Goal: Navigation & Orientation: Find specific page/section

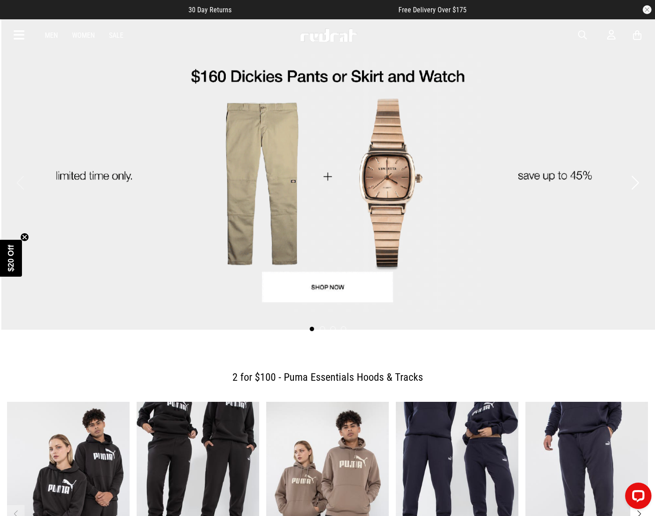
click at [55, 37] on link "Men" at bounding box center [51, 35] width 13 height 8
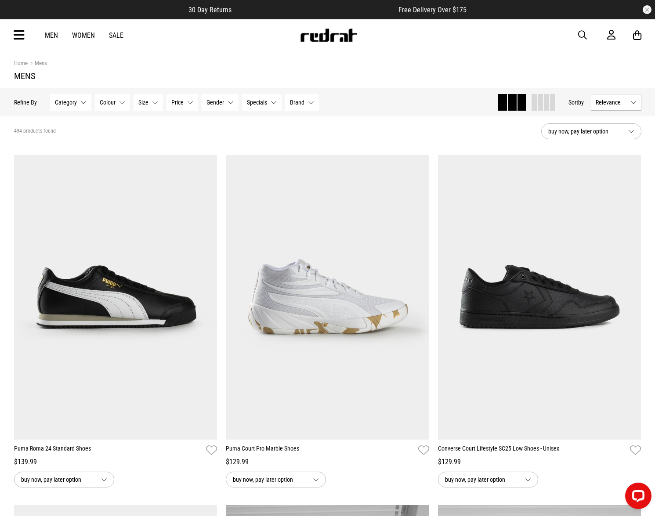
click at [73, 102] on span "Category" at bounding box center [66, 102] width 22 height 7
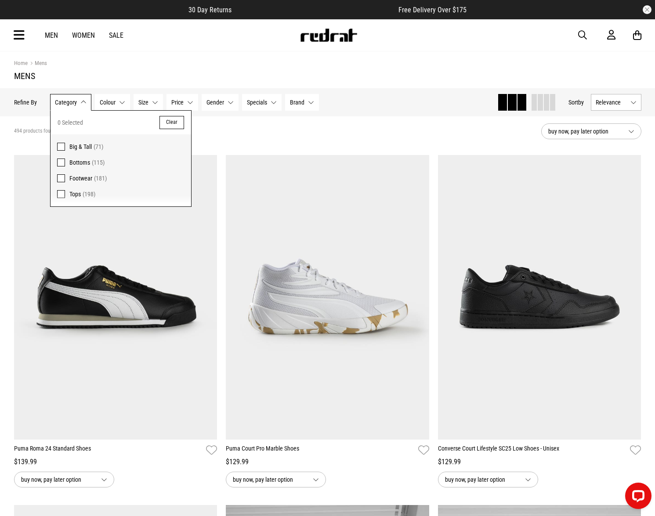
click at [60, 193] on span at bounding box center [61, 194] width 8 height 8
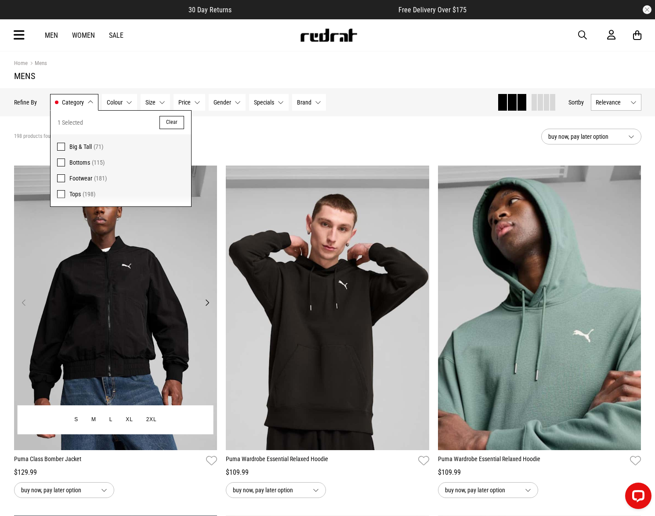
click at [212, 294] on img at bounding box center [115, 308] width 203 height 285
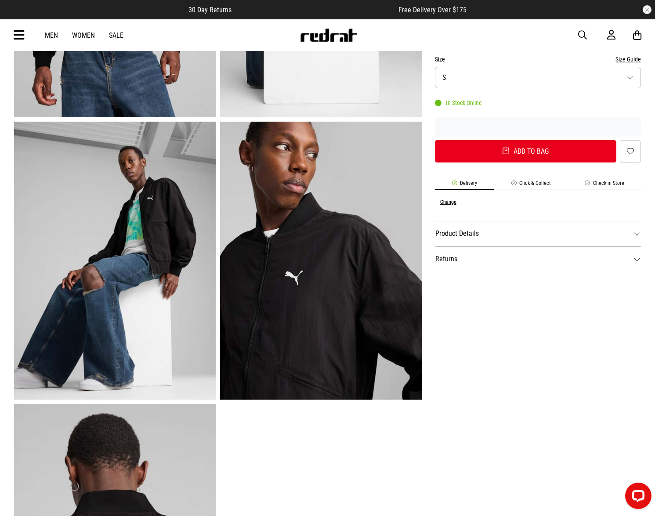
scroll to position [44, 0]
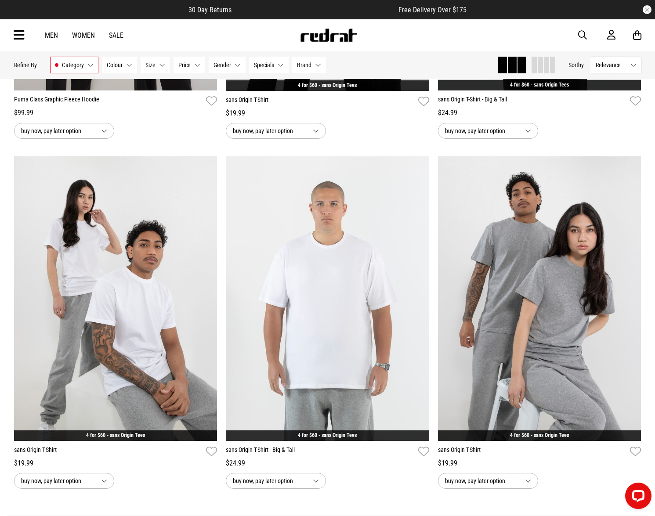
scroll to position [2768, 0]
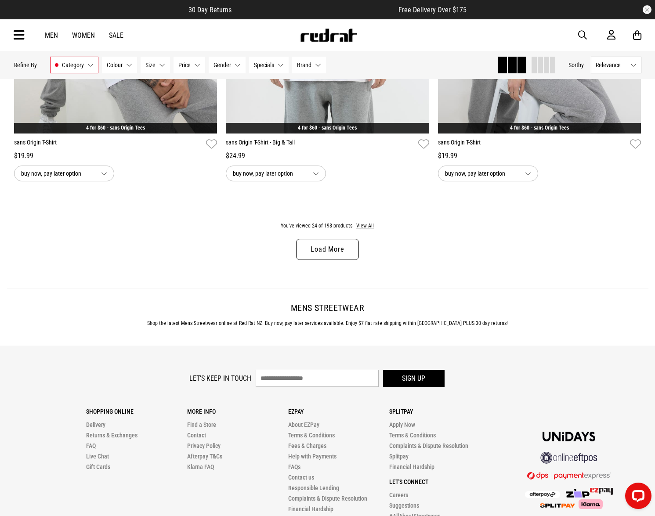
click at [330, 255] on link "Load More" at bounding box center [327, 249] width 62 height 21
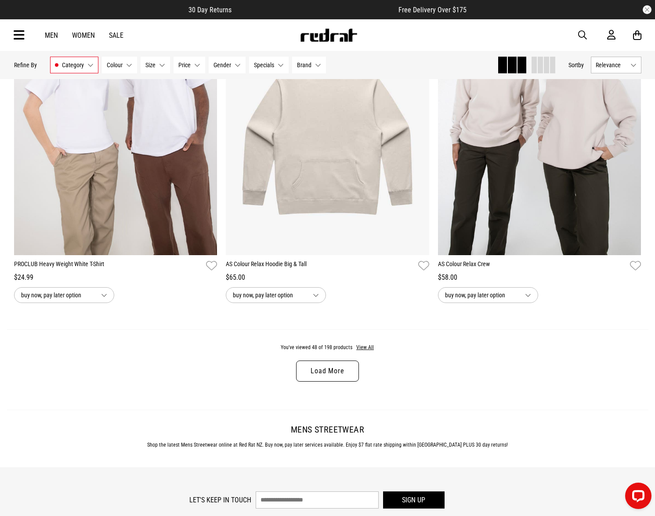
scroll to position [5661, 0]
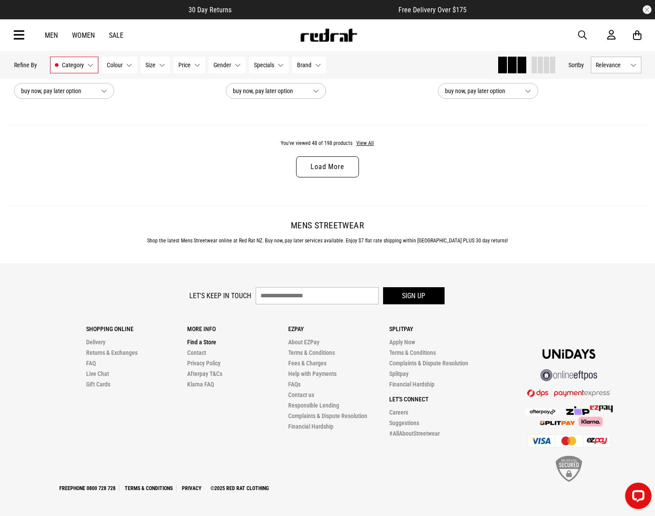
click at [207, 343] on link "Find a Store" at bounding box center [201, 342] width 29 height 7
